Goal: Entertainment & Leisure: Consume media (video, audio)

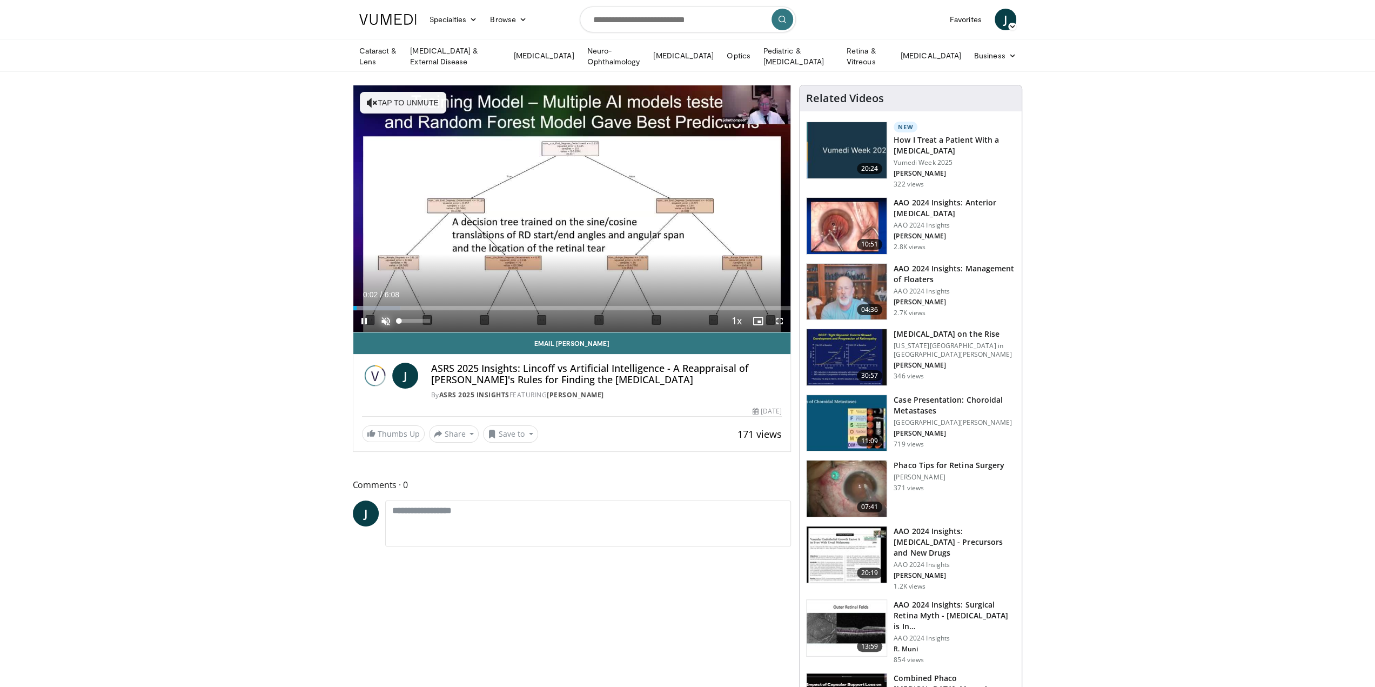
click at [386, 319] on span "Video Player" at bounding box center [386, 321] width 22 height 22
click at [355, 306] on div "Loaded : 10.75% 0:01 0:01" at bounding box center [572, 308] width 438 height 4
click at [777, 317] on span "Video Player" at bounding box center [780, 321] width 22 height 22
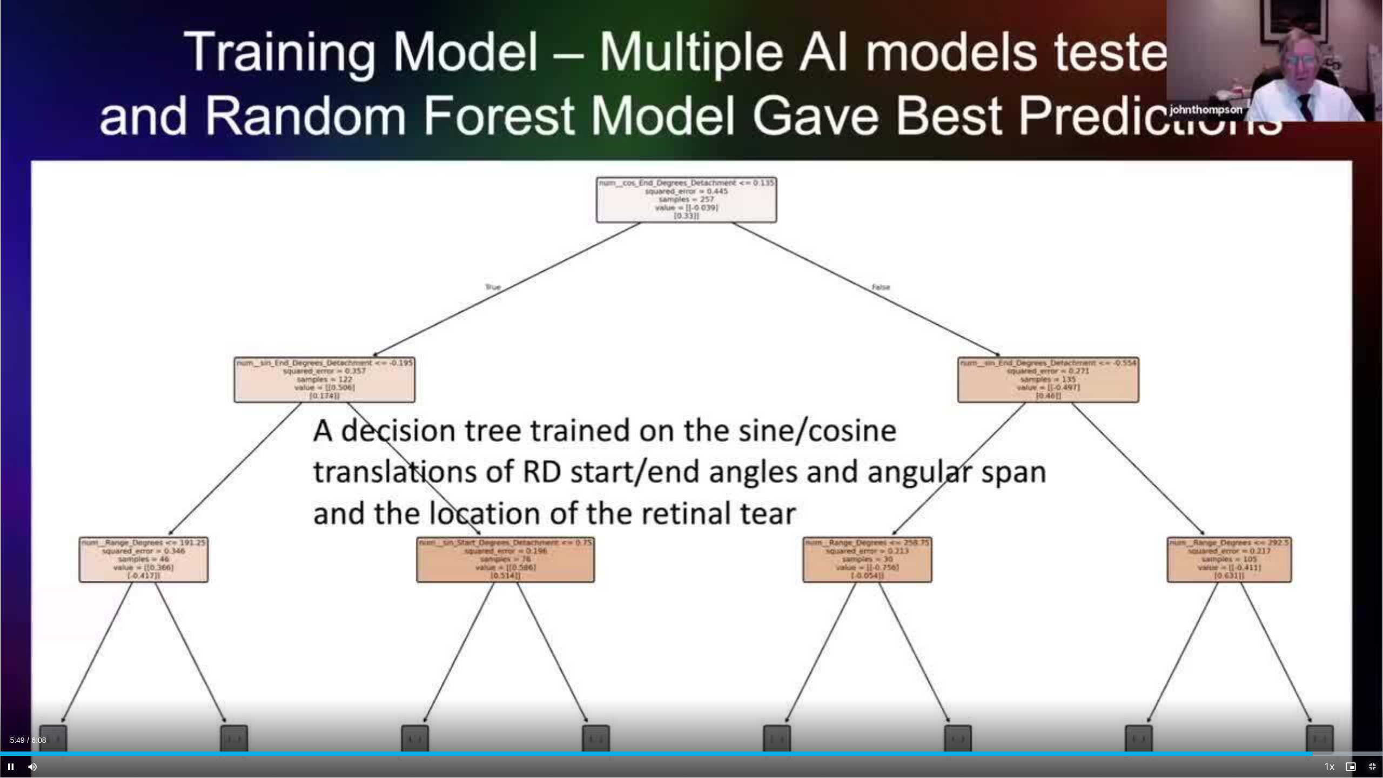
click at [1373, 686] on span "Video Player" at bounding box center [1373, 767] width 22 height 22
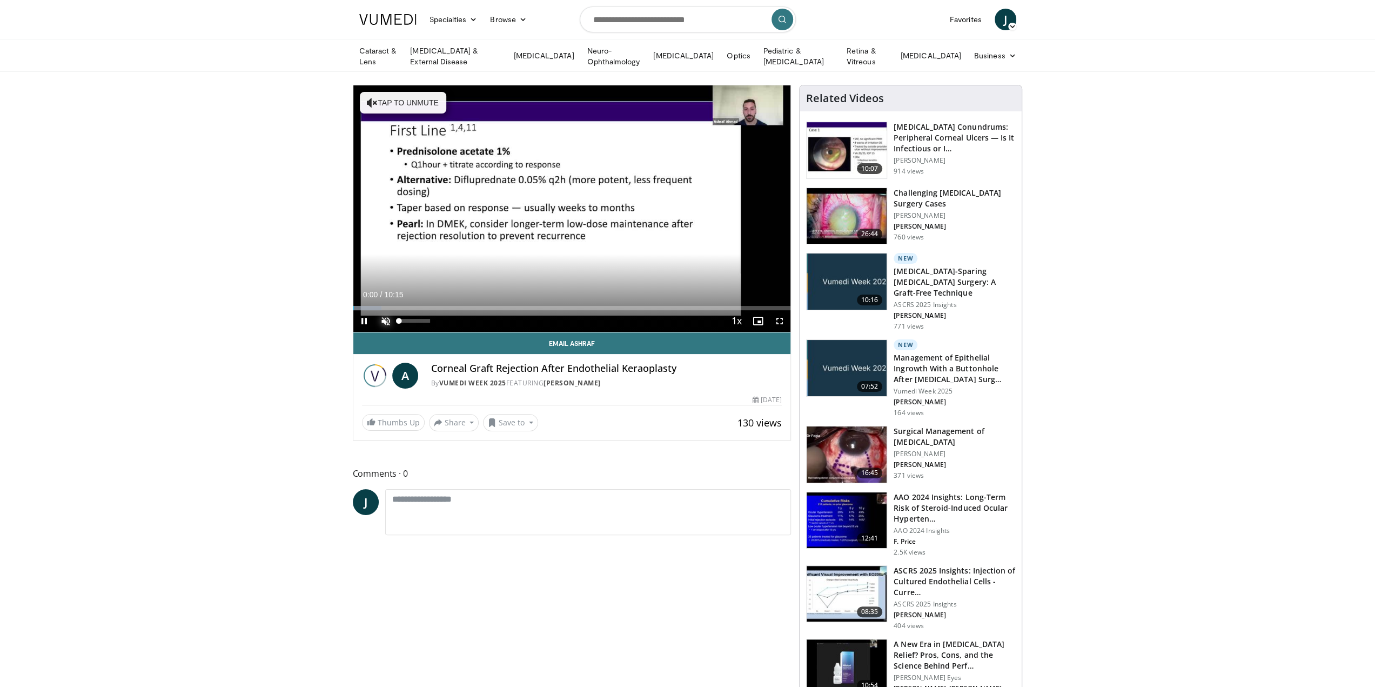
click at [385, 317] on span "Video Player" at bounding box center [386, 321] width 22 height 22
click at [778, 320] on span "Video Player" at bounding box center [780, 321] width 22 height 22
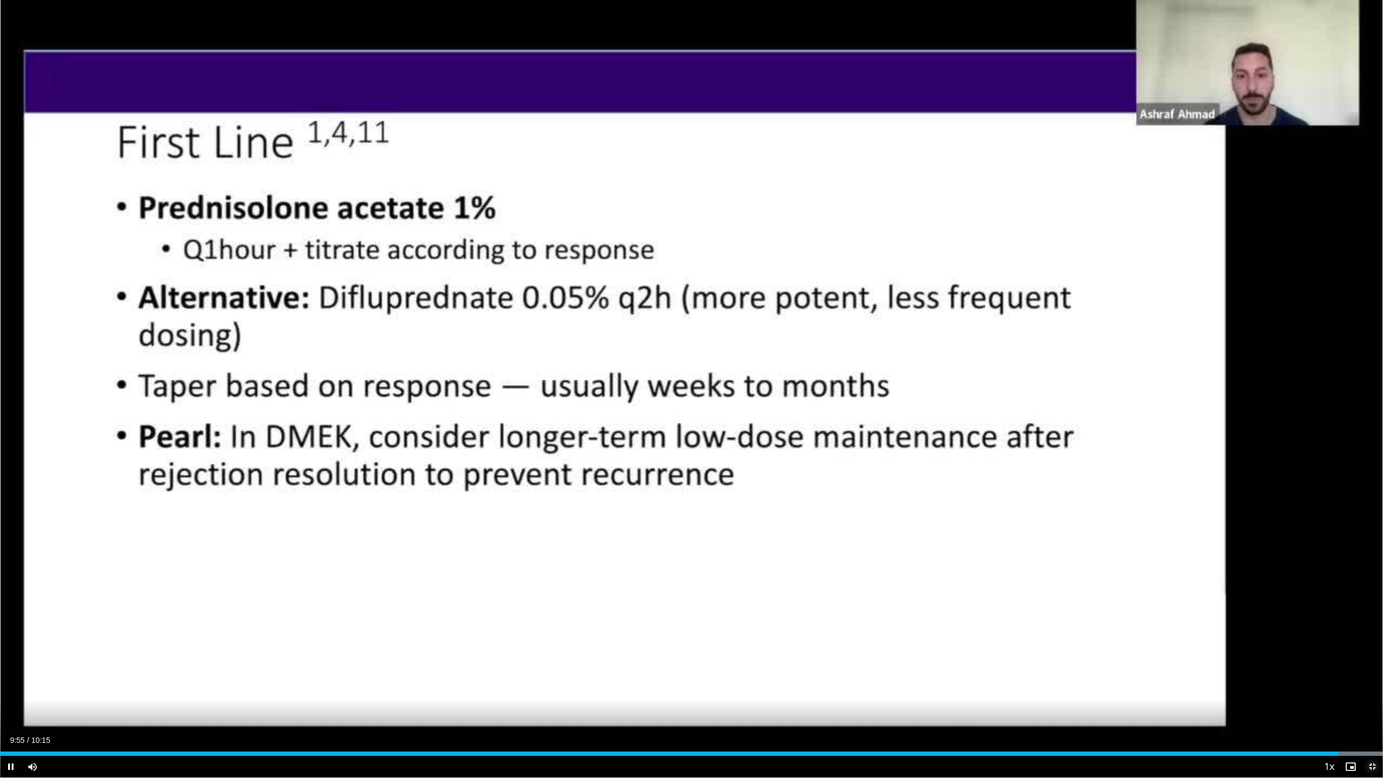
click at [1371, 686] on span "Video Player" at bounding box center [1373, 767] width 22 height 22
